Goal: Information Seeking & Learning: Learn about a topic

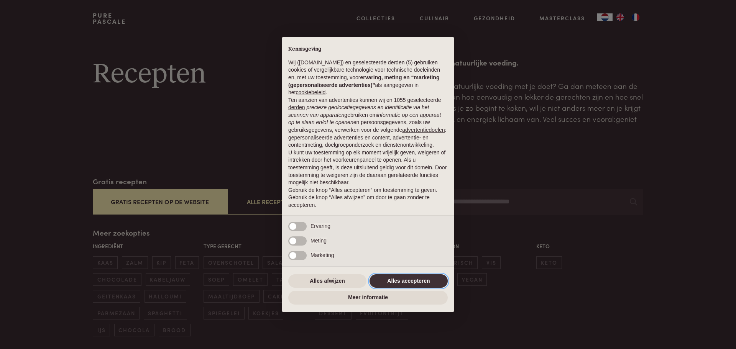
click at [407, 274] on button "Alles accepteren" at bounding box center [408, 281] width 78 height 14
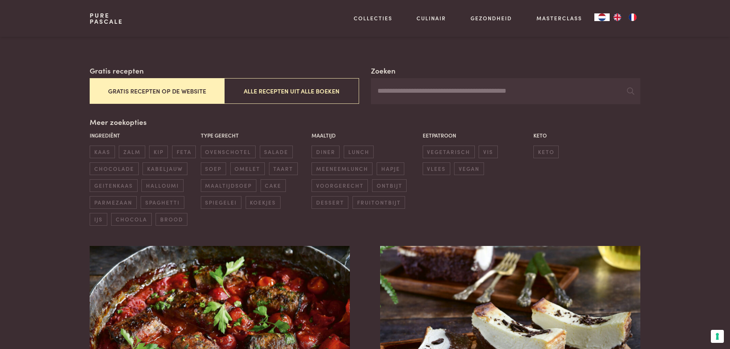
scroll to position [115, 0]
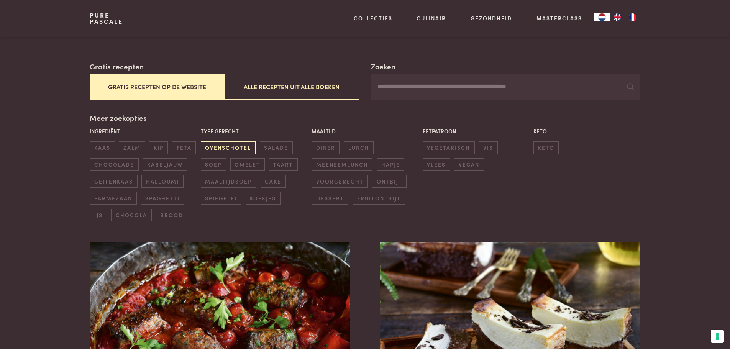
click at [232, 150] on span "ovenschotel" at bounding box center [228, 147] width 55 height 13
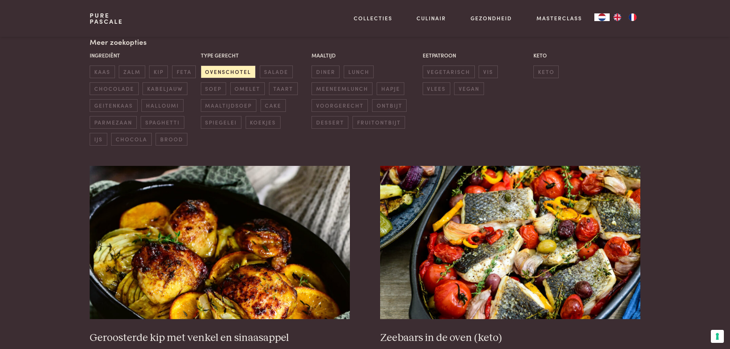
scroll to position [138, 0]
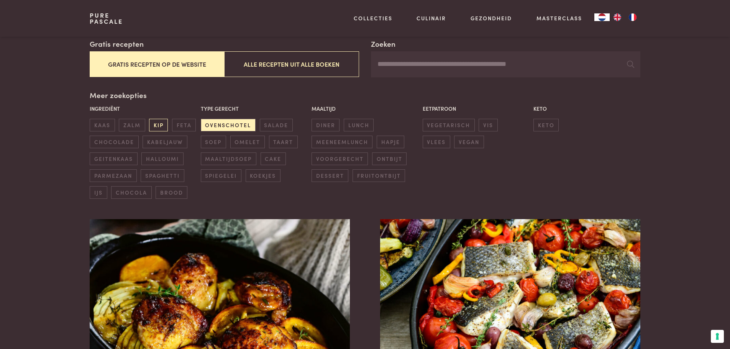
click at [161, 123] on span "kip" at bounding box center [158, 125] width 19 height 13
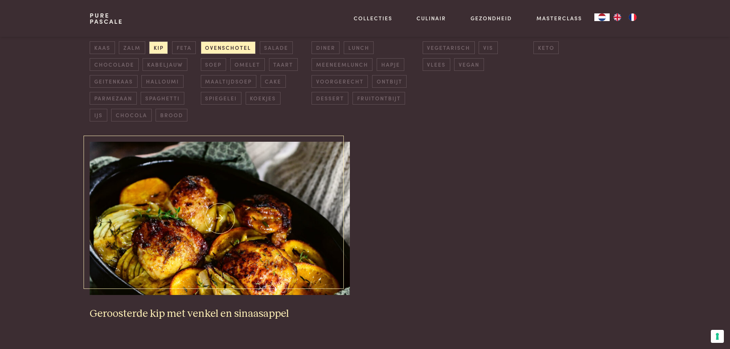
scroll to position [138, 0]
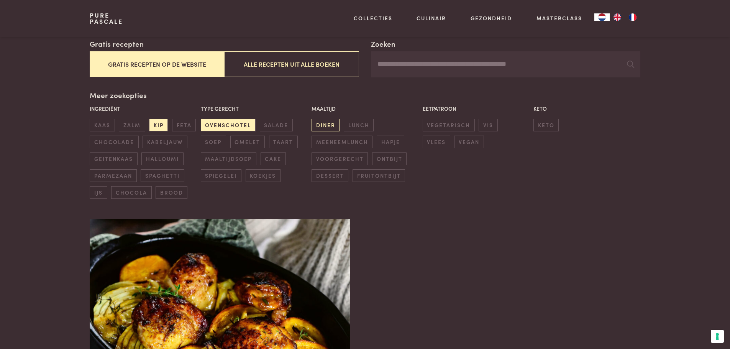
click at [320, 125] on span "diner" at bounding box center [325, 125] width 28 height 13
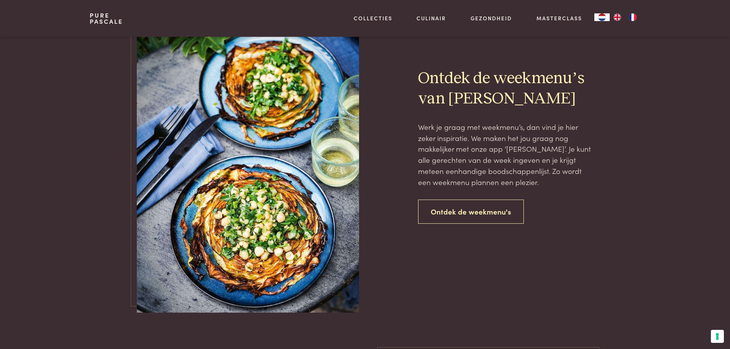
scroll to position [636, 0]
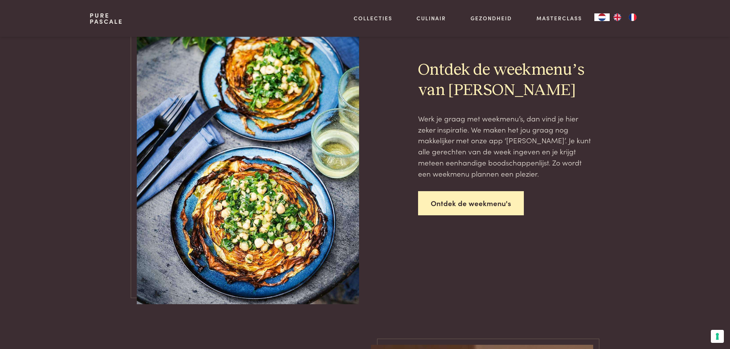
click at [466, 206] on link "Ontdek de weekmenu's" at bounding box center [471, 203] width 106 height 24
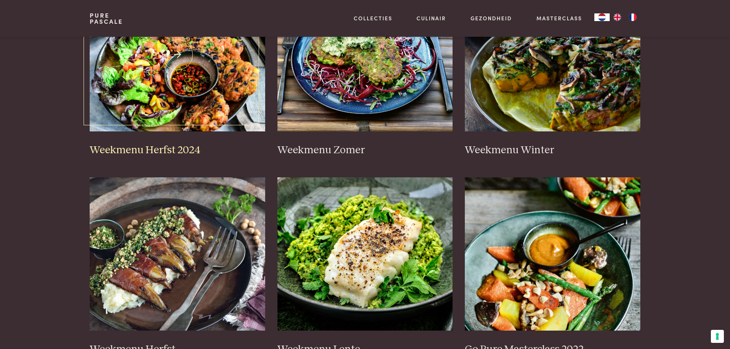
scroll to position [115, 0]
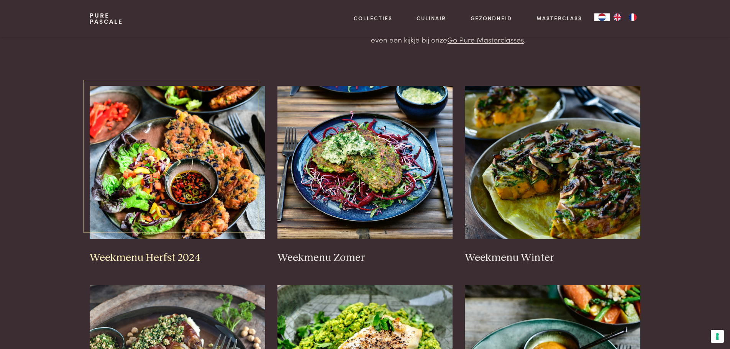
click at [189, 208] on img at bounding box center [177, 162] width 175 height 153
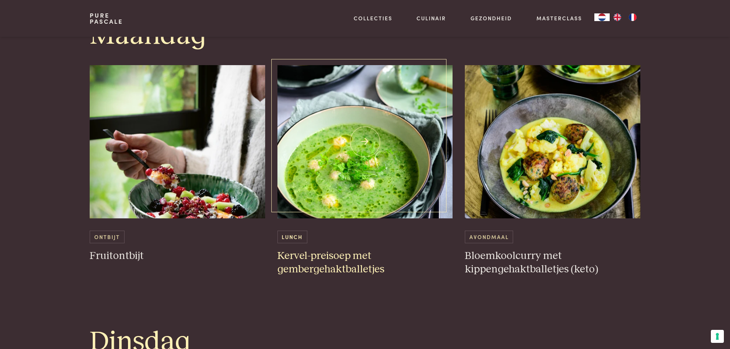
scroll to position [460, 0]
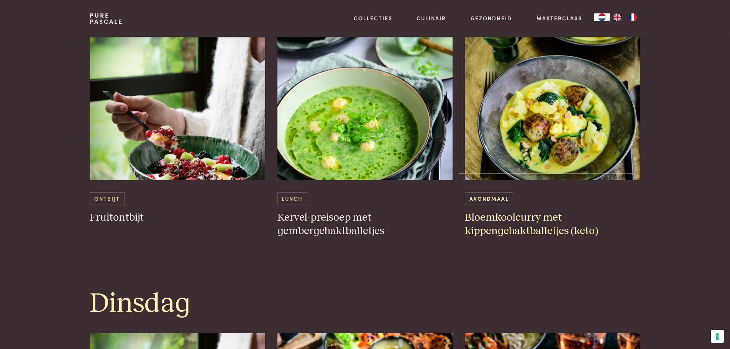
click at [562, 155] on img at bounding box center [552, 103] width 175 height 153
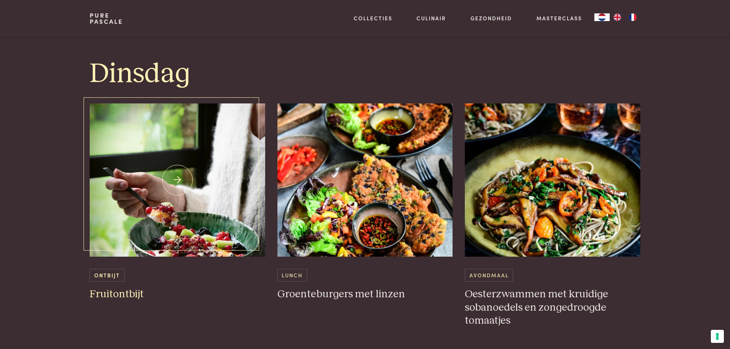
scroll to position [728, 0]
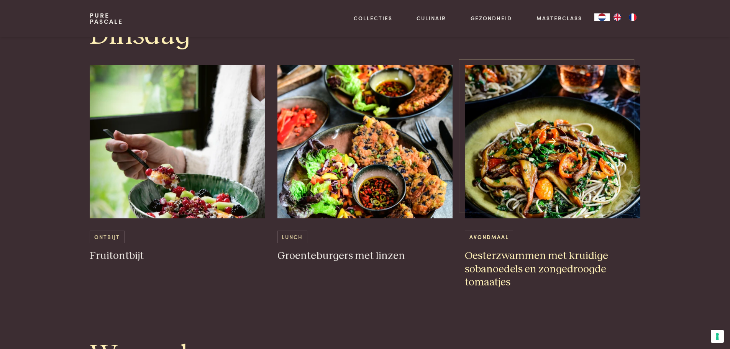
click at [527, 193] on img at bounding box center [552, 141] width 175 height 153
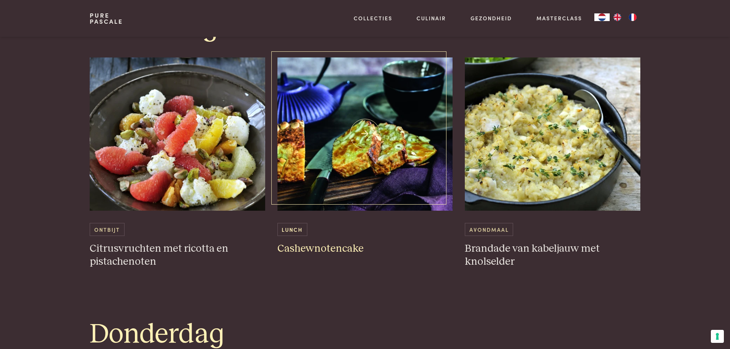
scroll to position [1073, 0]
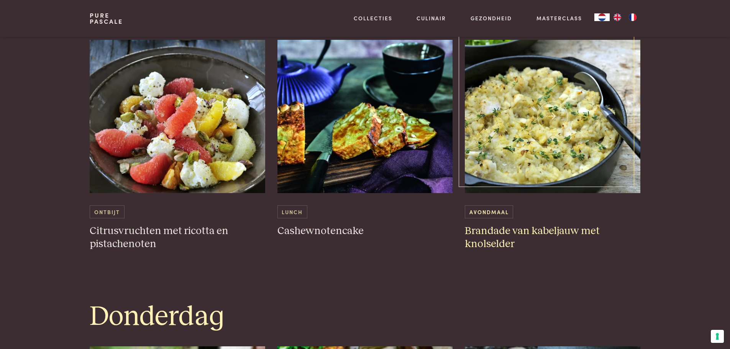
click at [506, 170] on img at bounding box center [552, 116] width 175 height 153
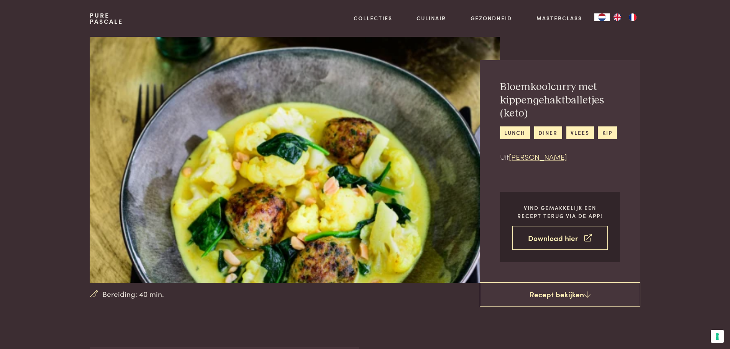
click at [554, 235] on link "Download hier" at bounding box center [559, 238] width 95 height 24
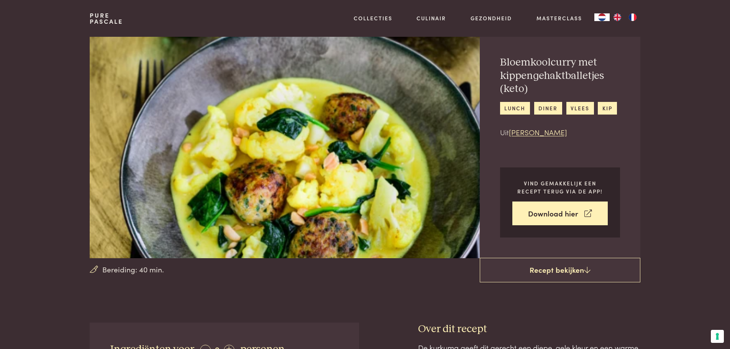
scroll to position [38, 0]
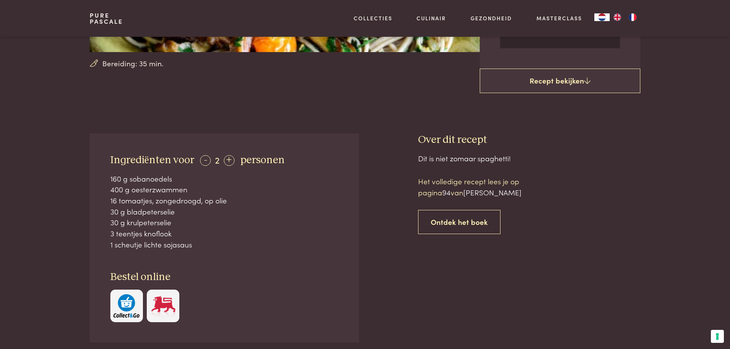
scroll to position [230, 0]
click at [226, 163] on div "+" at bounding box center [229, 161] width 11 height 11
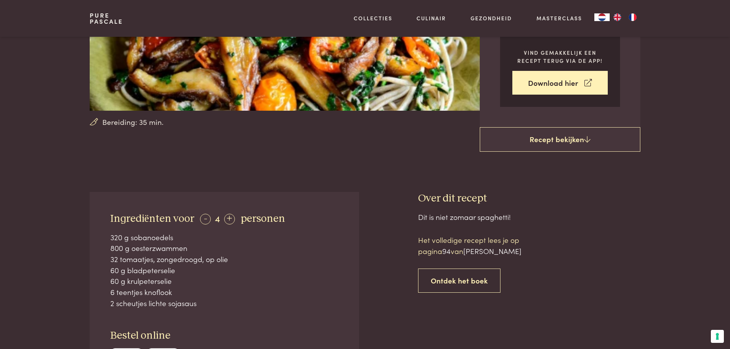
scroll to position [192, 0]
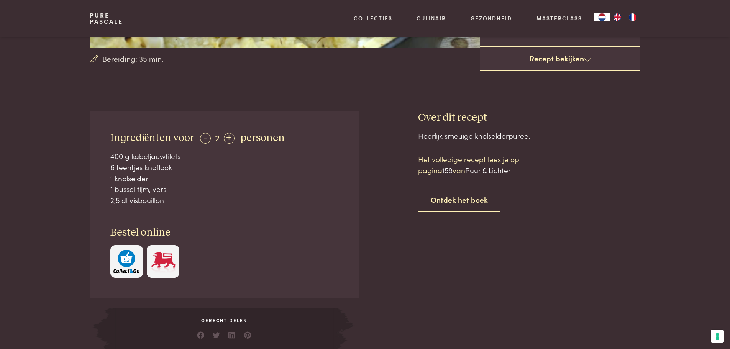
scroll to position [192, 0]
